Goal: Task Accomplishment & Management: Use online tool/utility

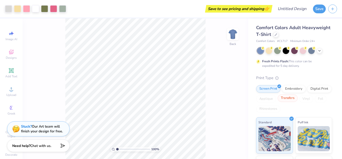
click at [221, 74] on div "100 % Back" at bounding box center [136, 88] width 226 height 140
click at [294, 70] on div "Comfort Colors Adult Heavyweight T-Shirt Comfort Colors # C1717 Minimum Order: …" at bounding box center [294, 127] width 76 height 206
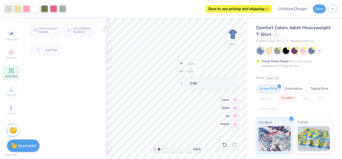
scroll to position [30, 0]
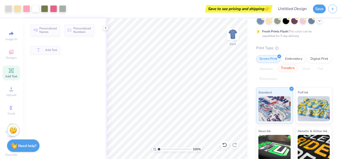
click at [290, 70] on div "Transfers" at bounding box center [288, 68] width 20 height 8
click at [290, 68] on div "Transfers" at bounding box center [288, 68] width 20 height 8
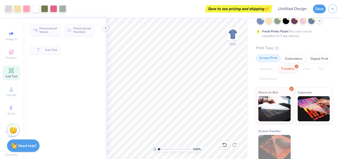
click at [268, 62] on div "Screen Print" at bounding box center [268, 58] width 24 height 8
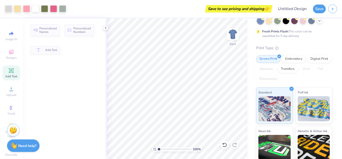
click at [305, 69] on div "Vinyl" at bounding box center [307, 69] width 14 height 8
click at [269, 61] on div "Screen Print" at bounding box center [268, 58] width 24 height 8
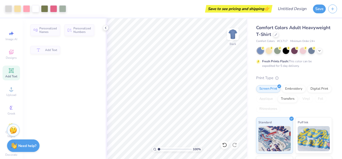
click at [322, 52] on div at bounding box center [294, 50] width 75 height 7
click at [320, 51] on icon at bounding box center [320, 50] width 4 height 4
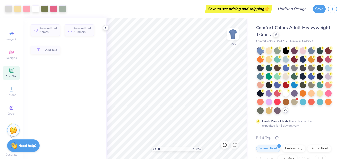
click at [281, 100] on div at bounding box center [294, 80] width 75 height 66
click at [287, 93] on div at bounding box center [286, 92] width 7 height 7
click at [257, 51] on div at bounding box center [260, 50] width 7 height 7
click at [274, 36] on div at bounding box center [276, 34] width 6 height 6
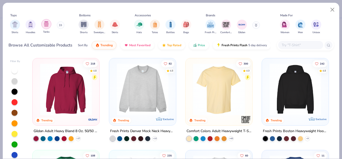
click at [45, 24] on img "filter for Tanks" at bounding box center [47, 24] width 6 height 6
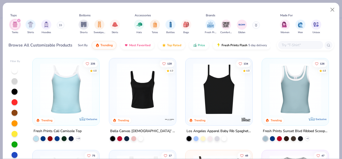
click at [121, 110] on img at bounding box center [142, 89] width 57 height 52
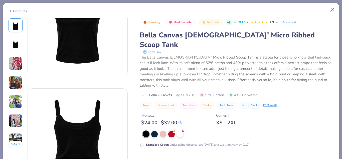
scroll to position [29, 0]
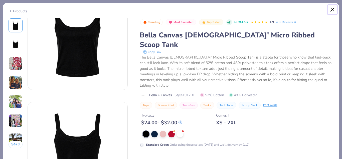
click at [331, 9] on button "Close" at bounding box center [333, 10] width 10 height 10
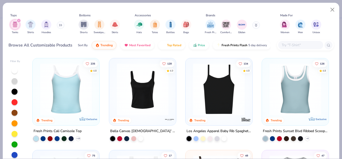
click at [223, 108] on img at bounding box center [219, 89] width 57 height 52
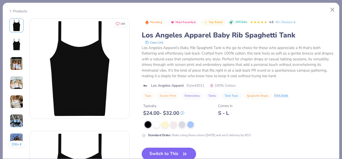
click at [182, 153] on icon "button" at bounding box center [184, 153] width 7 height 7
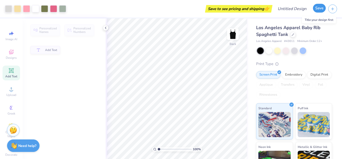
click at [322, 8] on button "Save" at bounding box center [319, 8] width 13 height 9
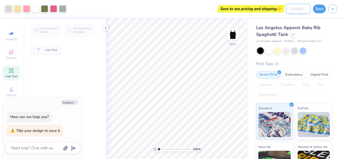
click at [298, 8] on input "Design Title" at bounding box center [298, 9] width 25 height 10
type textarea "x"
type input "s"
type textarea "x"
type input "sh"
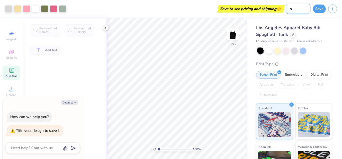
type textarea "x"
type input "shi"
type textarea "x"
type input "shir"
type textarea "x"
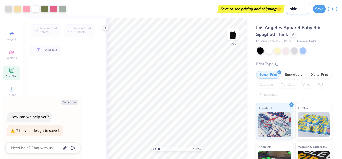
type input "shirt"
type textarea "x"
type input "shirt"
click at [317, 5] on button "Save" at bounding box center [319, 8] width 13 height 9
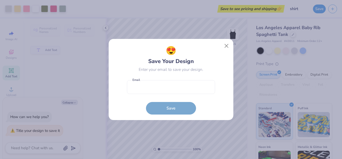
click at [186, 108] on form "Email is a required field Email Save" at bounding box center [171, 95] width 88 height 37
click at [226, 46] on button "Close" at bounding box center [227, 46] width 10 height 10
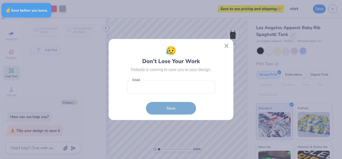
type textarea "x"
